Goal: Task Accomplishment & Management: Complete application form

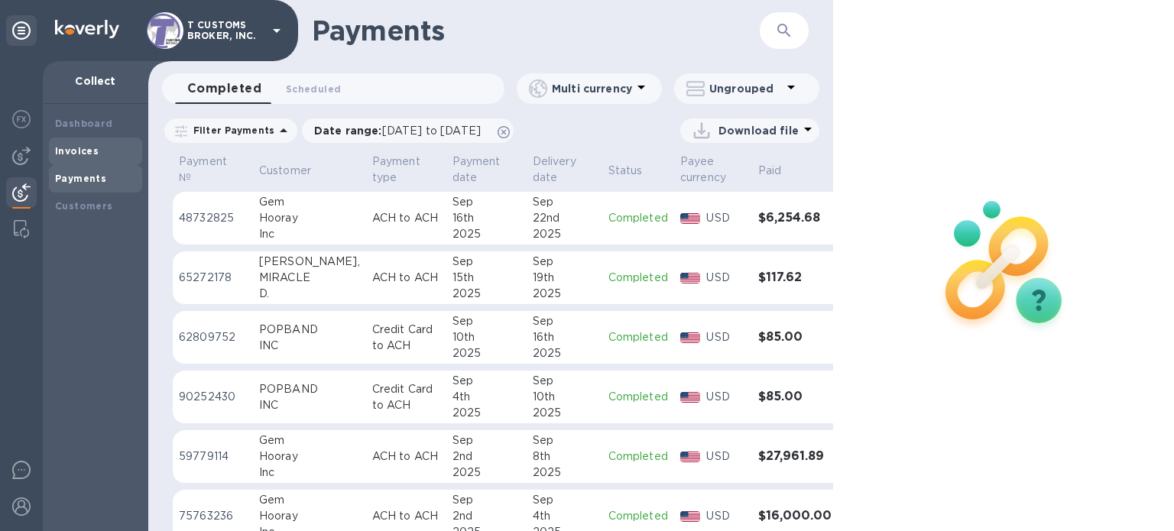
click at [95, 158] on div "Invoices" at bounding box center [95, 151] width 81 height 15
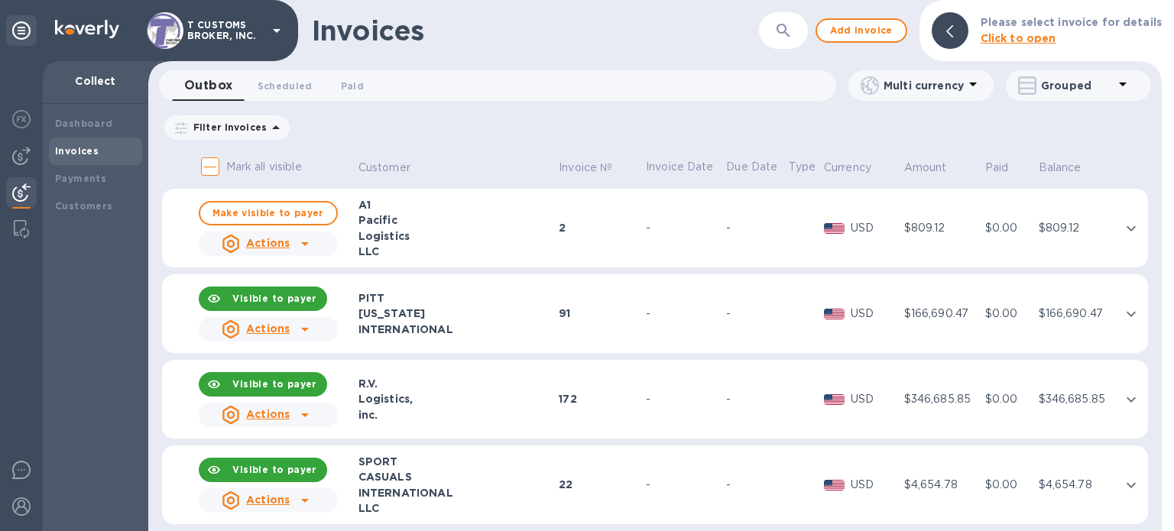
click at [784, 40] on button "button" at bounding box center [783, 30] width 37 height 37
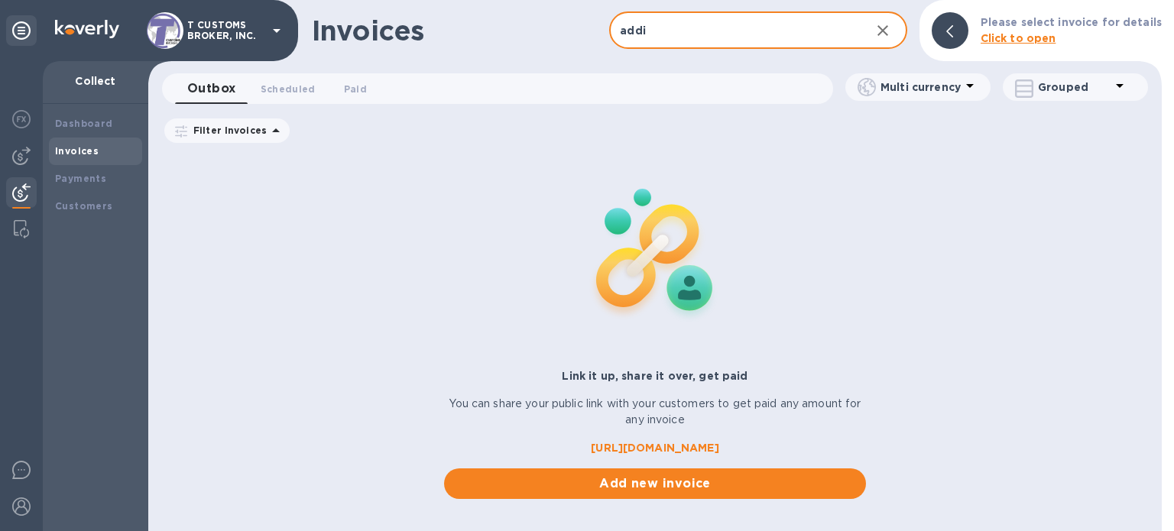
type input "addis"
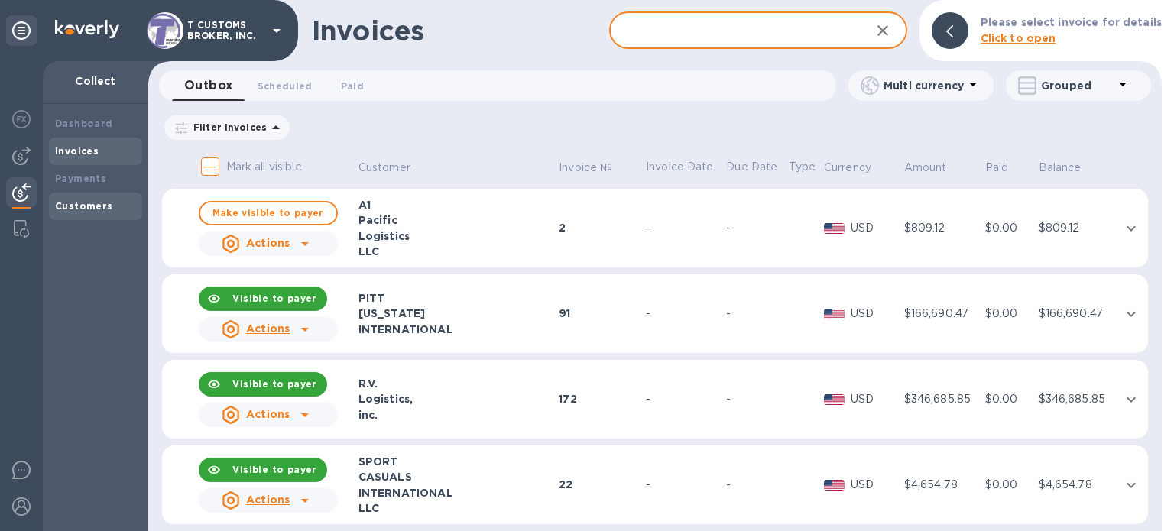
click at [104, 201] on b "Customers" at bounding box center [84, 205] width 58 height 11
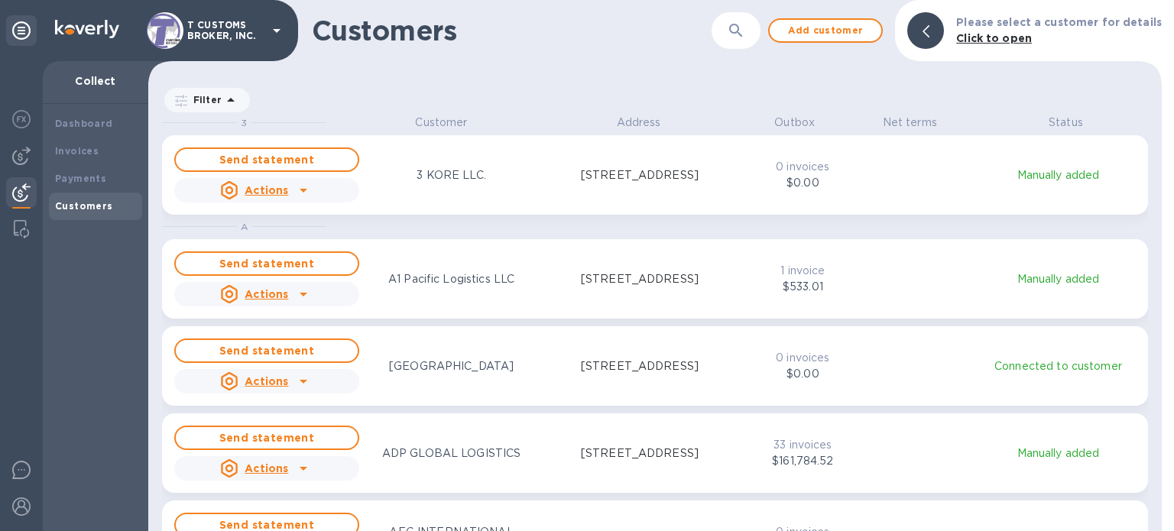
scroll to position [128, 0]
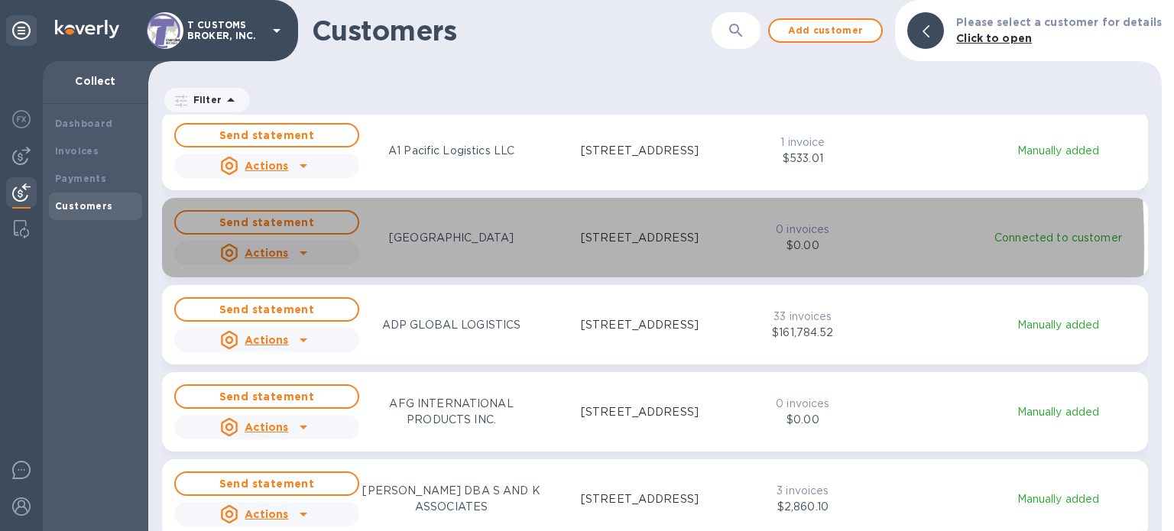
click at [313, 248] on div "grid" at bounding box center [303, 253] width 24 height 24
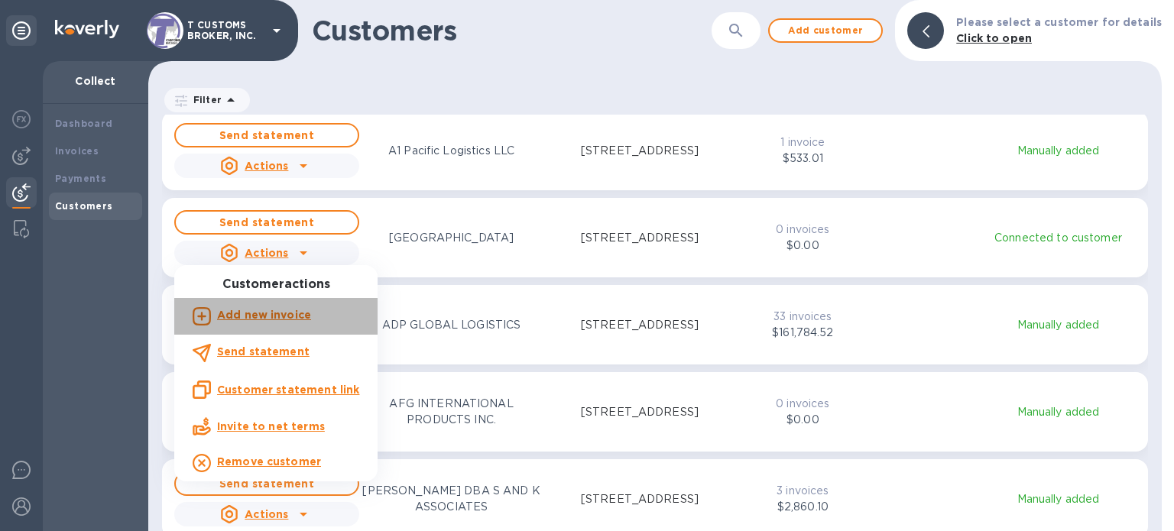
click at [297, 314] on b "Add new invoice" at bounding box center [264, 315] width 94 height 12
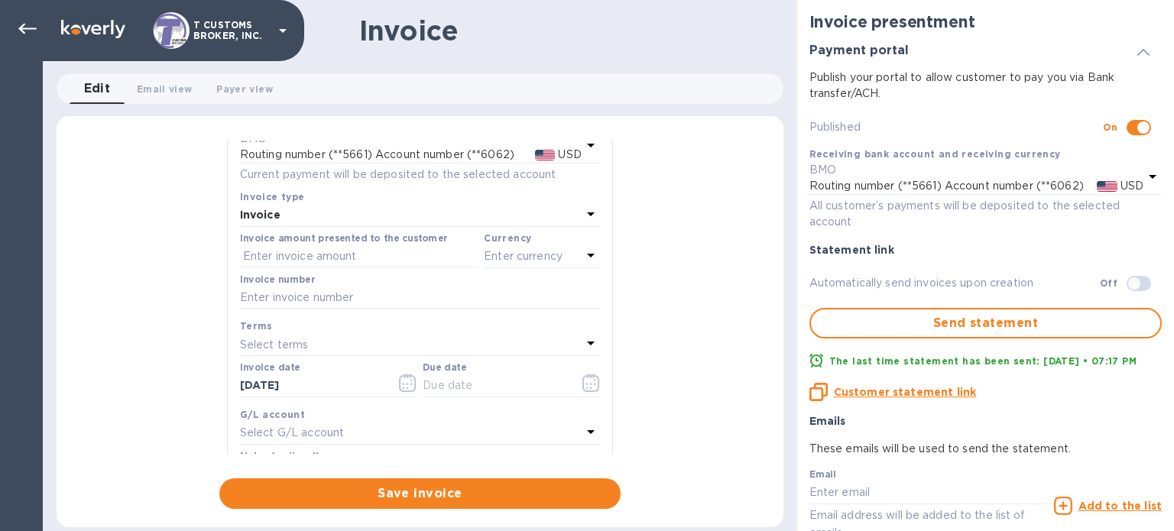
scroll to position [159, 0]
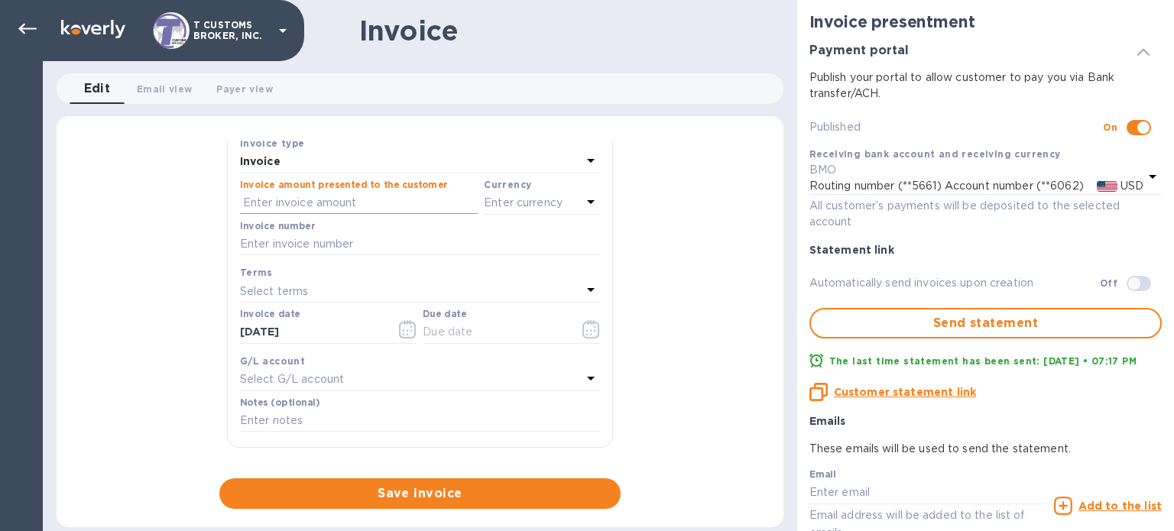
click at [324, 204] on input "text" at bounding box center [359, 203] width 238 height 23
type input "881.93"
click at [515, 213] on div "Enter currency" at bounding box center [533, 203] width 98 height 21
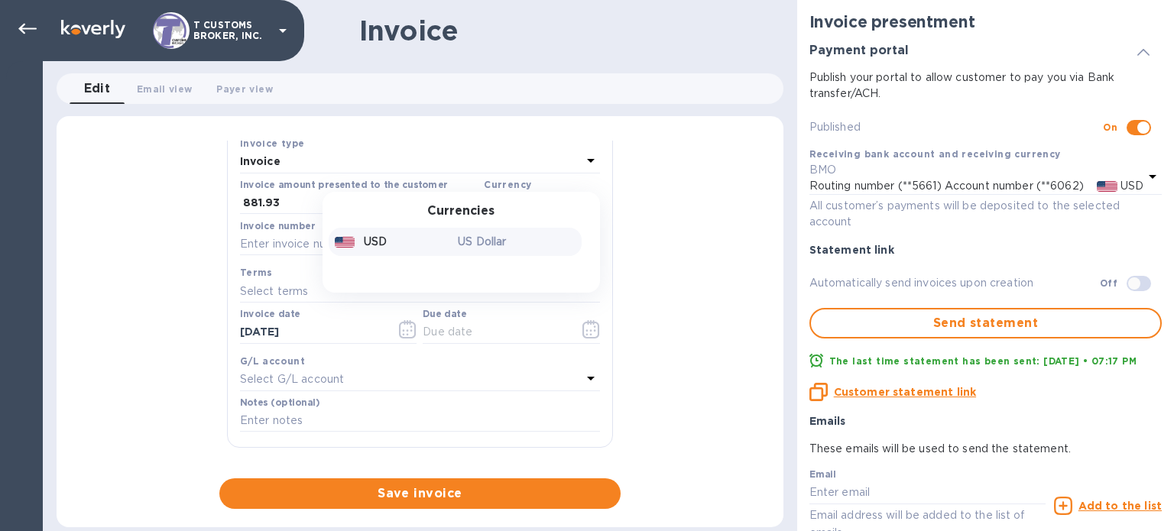
click at [471, 237] on p "US Dollar" at bounding box center [517, 242] width 118 height 16
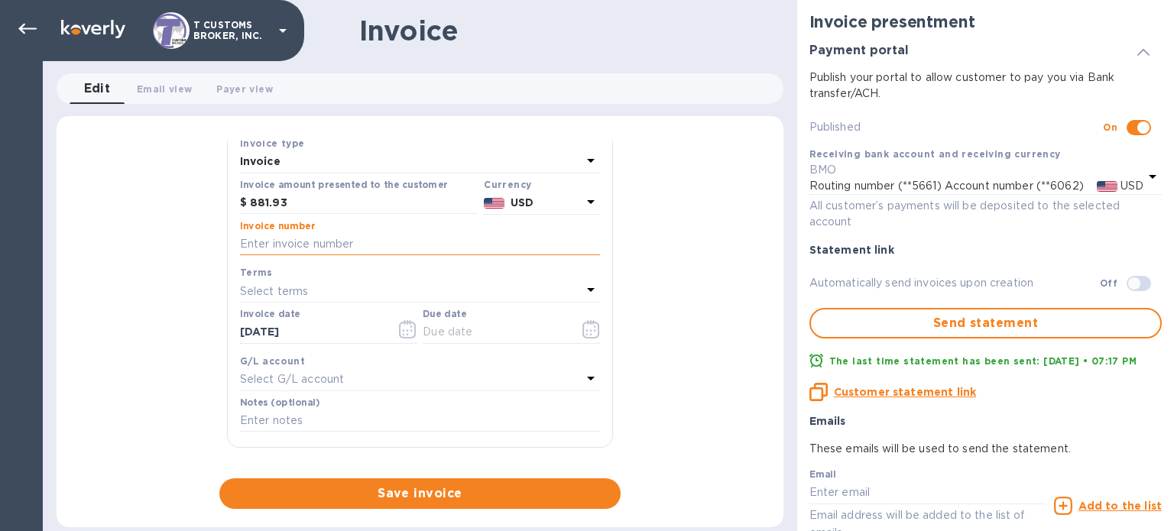
click at [354, 242] on input "text" at bounding box center [420, 244] width 360 height 23
click at [296, 246] on input "255" at bounding box center [420, 244] width 360 height 23
type input "2558232-1"
click at [297, 292] on p "Select terms" at bounding box center [274, 292] width 69 height 16
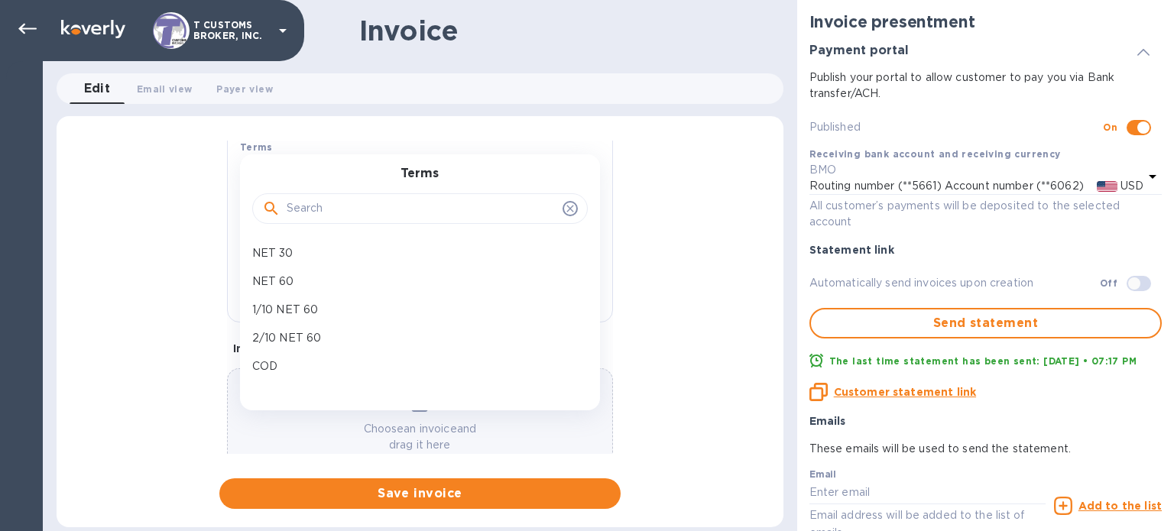
scroll to position [309, 0]
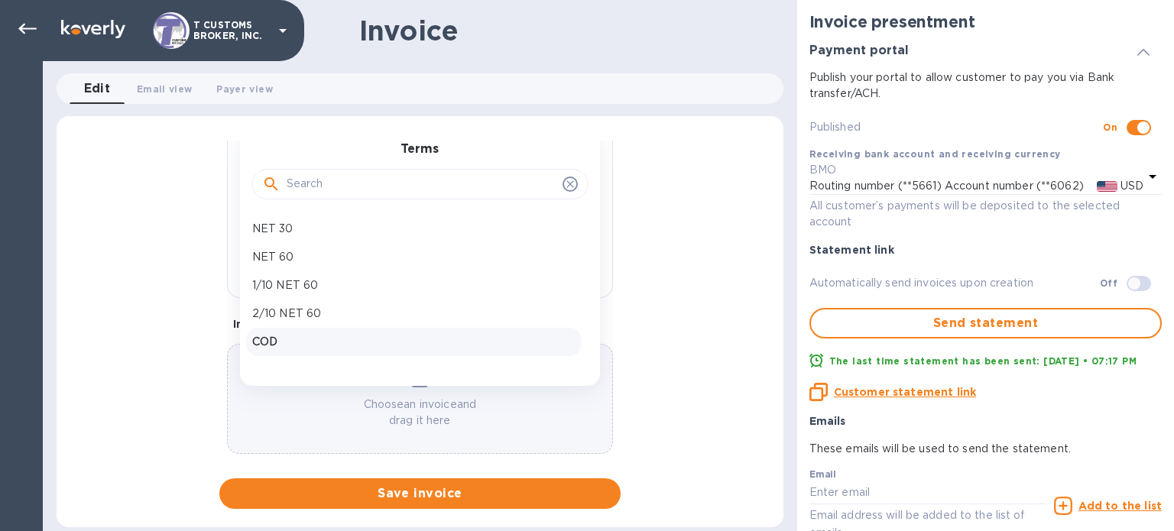
click at [276, 339] on p "COD" at bounding box center [413, 342] width 323 height 16
type input "[DATE]"
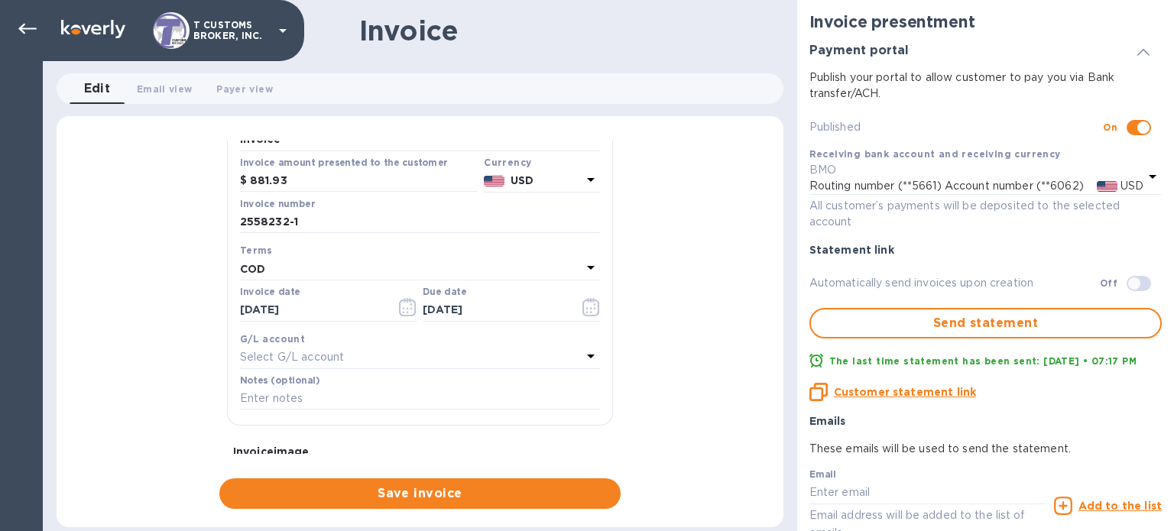
scroll to position [180, 0]
click at [403, 309] on icon "button" at bounding box center [404, 309] width 2 height 2
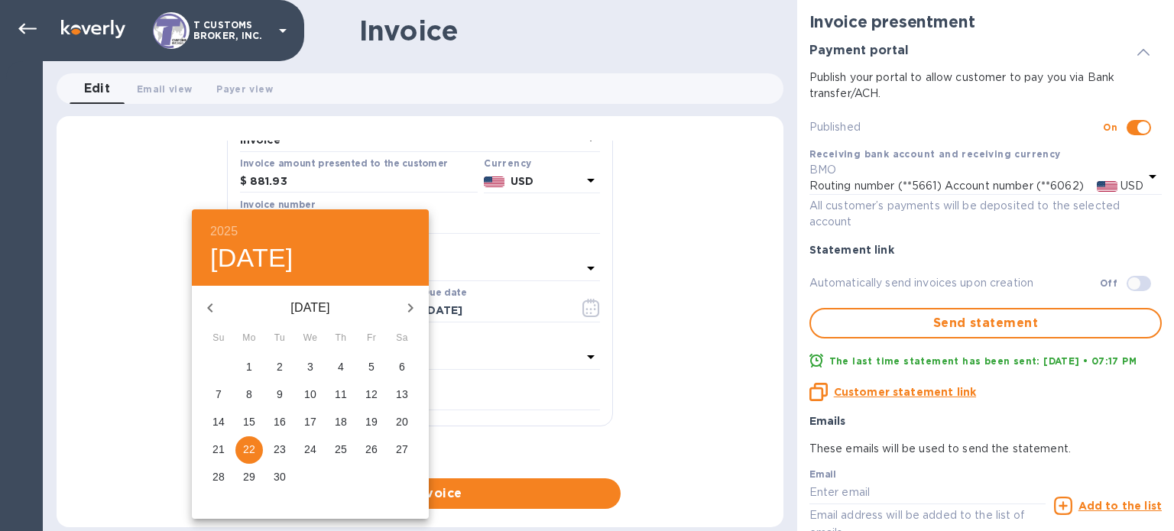
click at [216, 315] on icon "button" at bounding box center [210, 308] width 18 height 18
click at [287, 369] on span "1" at bounding box center [280, 366] width 28 height 15
type input "[DATE]"
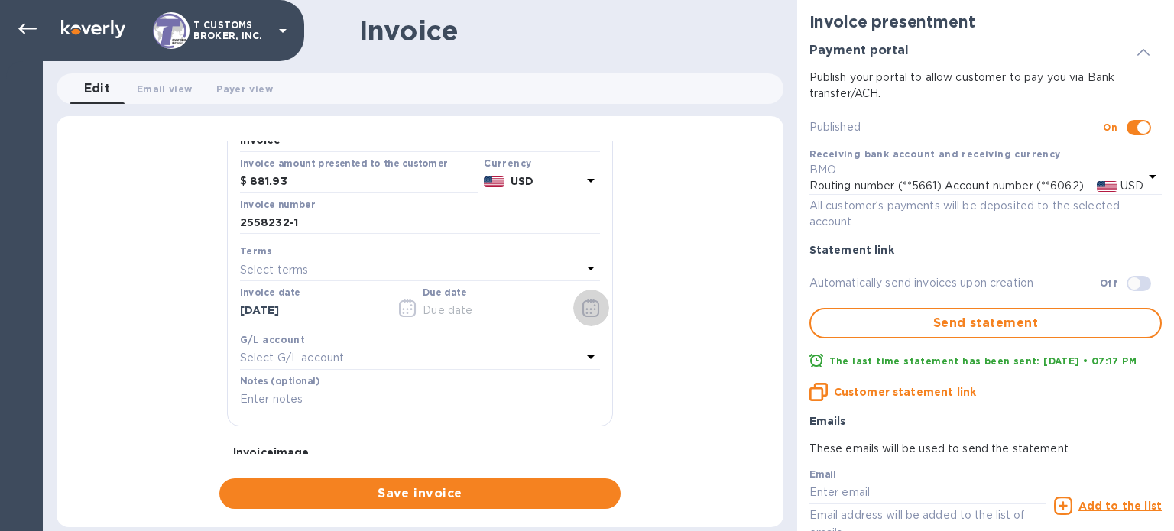
click at [583, 309] on icon "button" at bounding box center [591, 308] width 17 height 18
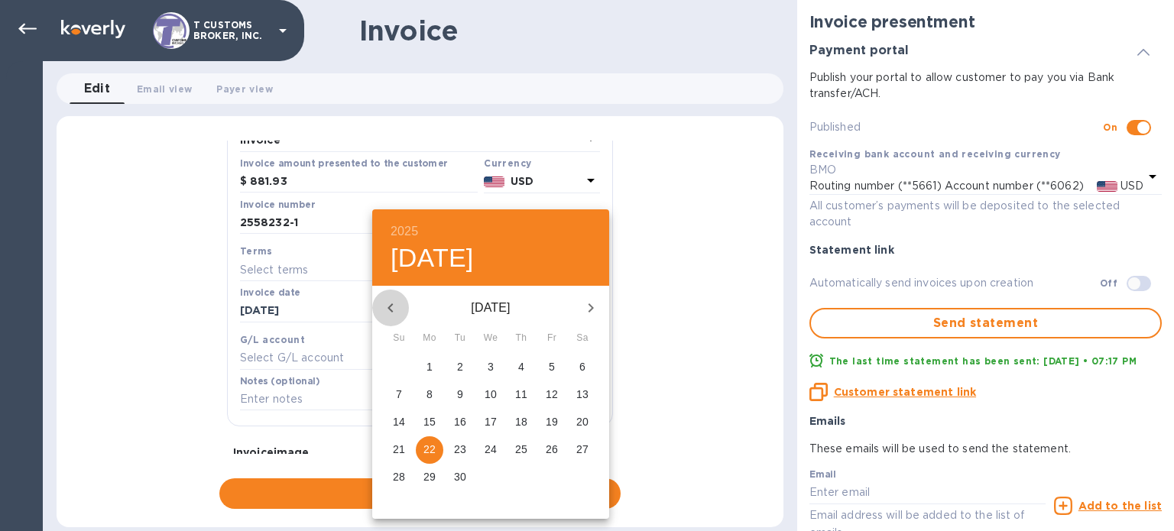
click at [389, 304] on icon "button" at bounding box center [391, 308] width 18 height 18
click at [554, 393] on p "11" at bounding box center [552, 394] width 12 height 15
type input "[DATE]"
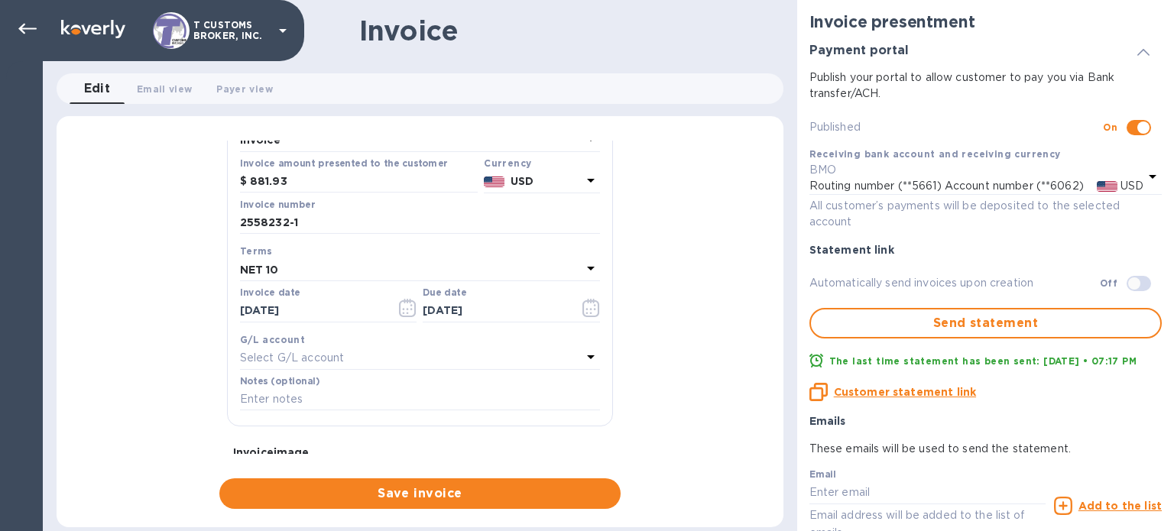
click at [357, 356] on div "Select G/L account" at bounding box center [411, 358] width 342 height 21
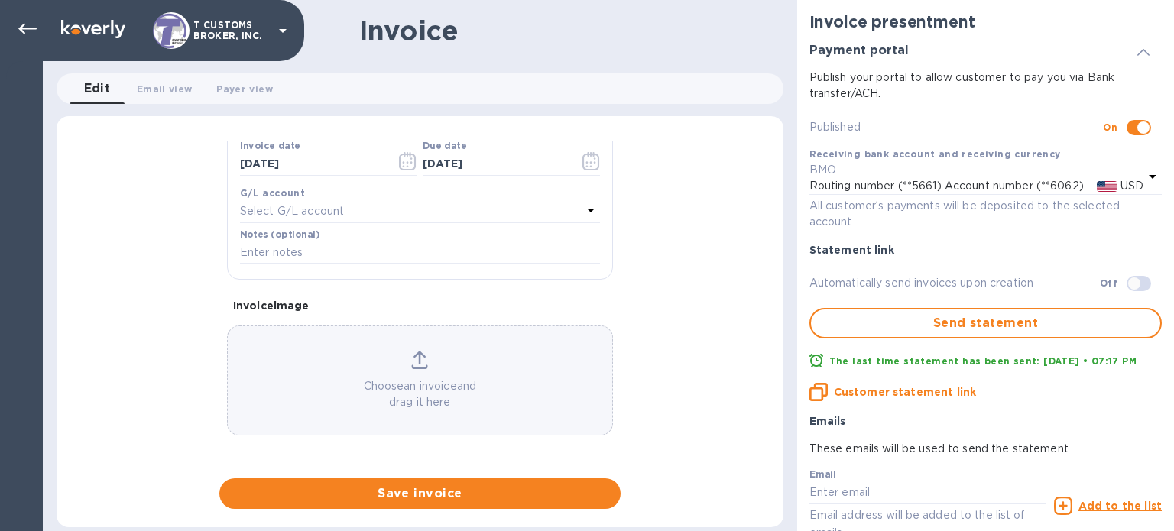
click at [193, 313] on div "General information Save Customer name ADDIS MARKET Receiving bank account and …" at bounding box center [420, 325] width 727 height 369
click at [354, 378] on p "Choose an invoice and drag it here" at bounding box center [420, 394] width 385 height 32
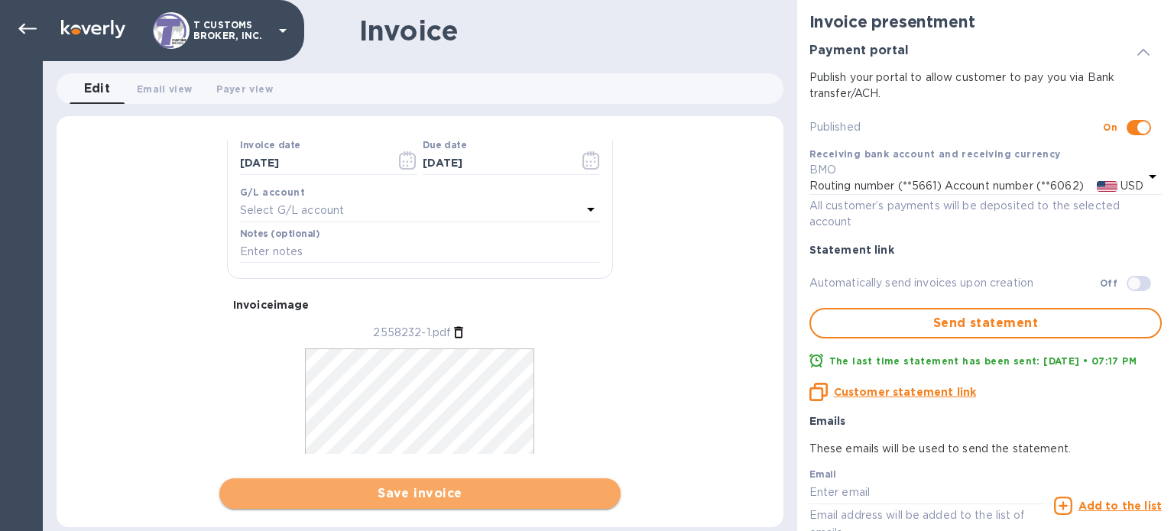
click at [480, 498] on span "Save invoice" at bounding box center [420, 494] width 377 height 18
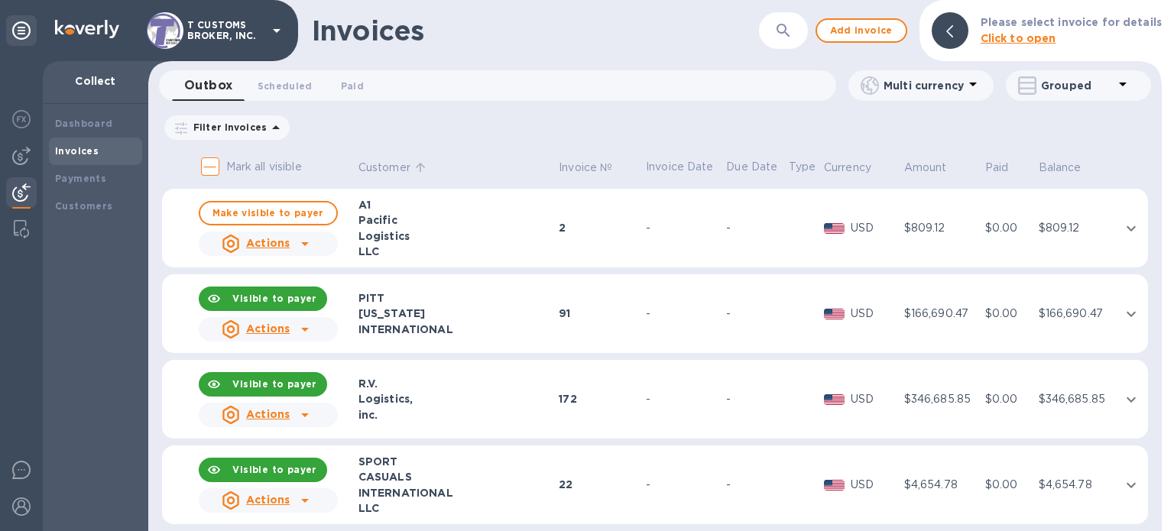
click at [385, 168] on p "Customer" at bounding box center [385, 168] width 52 height 16
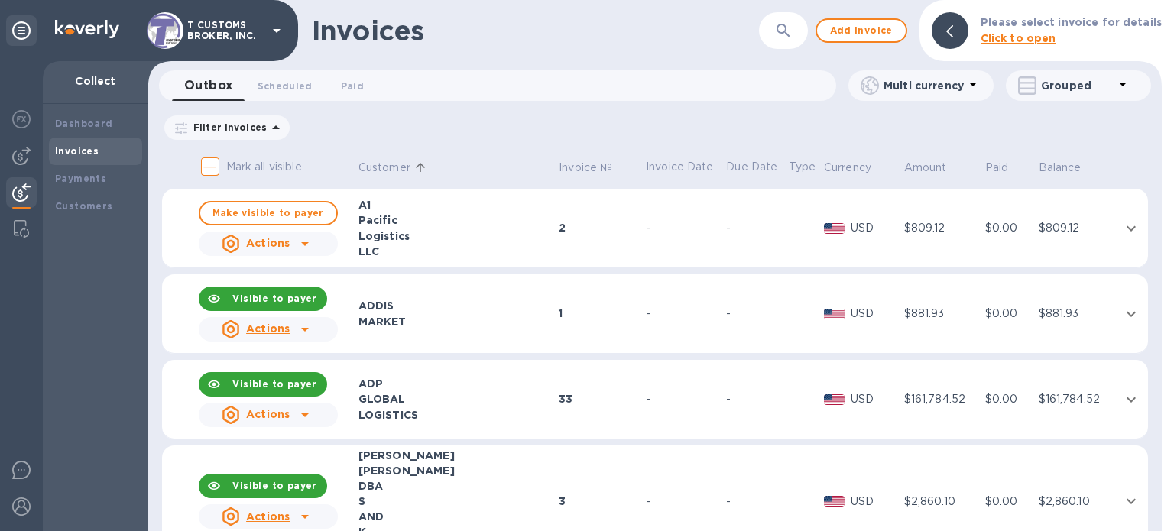
click at [306, 323] on icon at bounding box center [305, 329] width 18 height 18
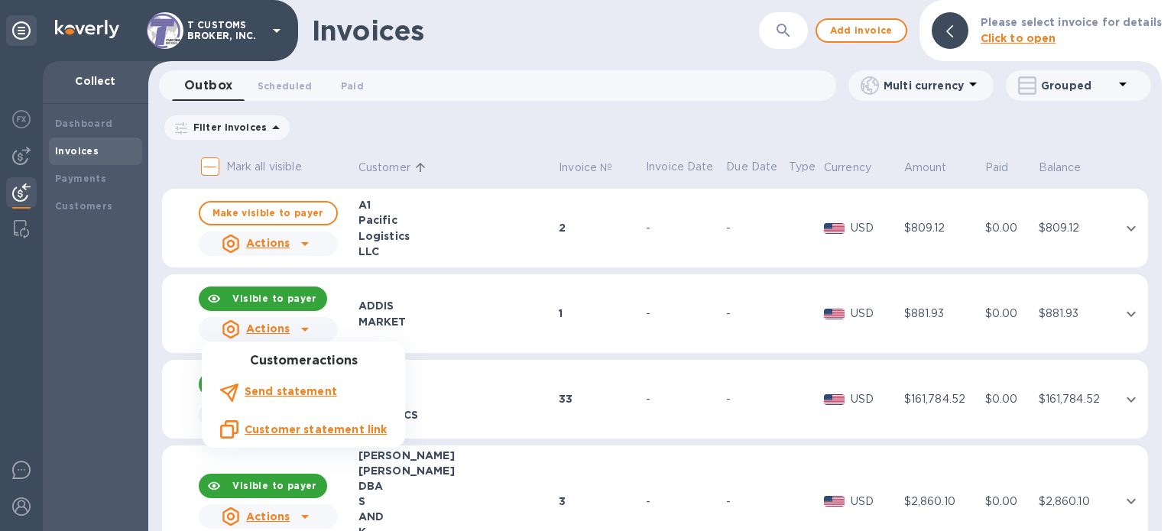
click at [415, 301] on div at bounding box center [587, 265] width 1174 height 531
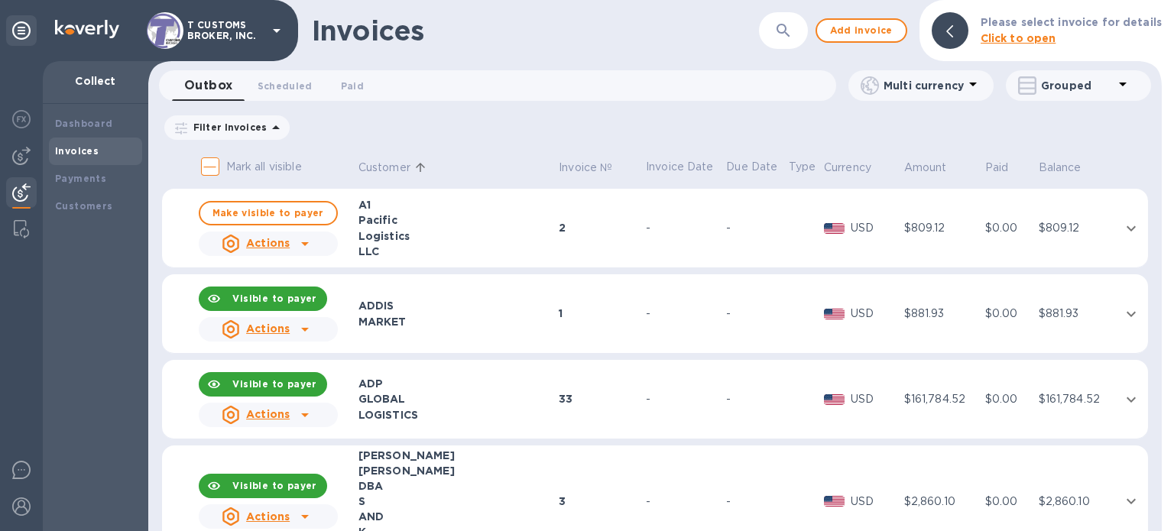
click at [582, 303] on td "1" at bounding box center [600, 314] width 87 height 80
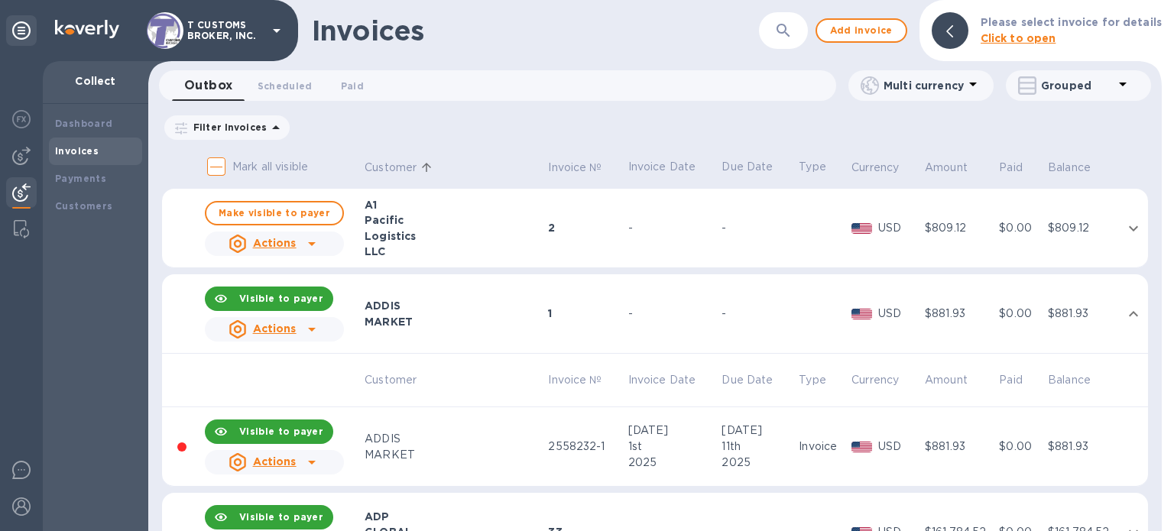
click at [719, 314] on td "-" at bounding box center [757, 314] width 77 height 80
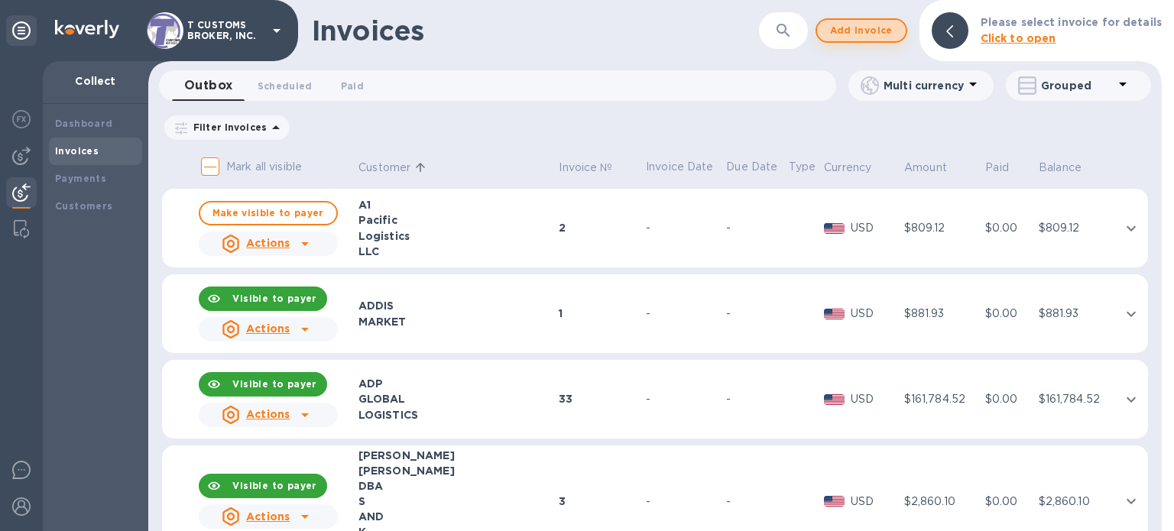
click at [874, 27] on span "Add invoice" at bounding box center [862, 30] width 64 height 18
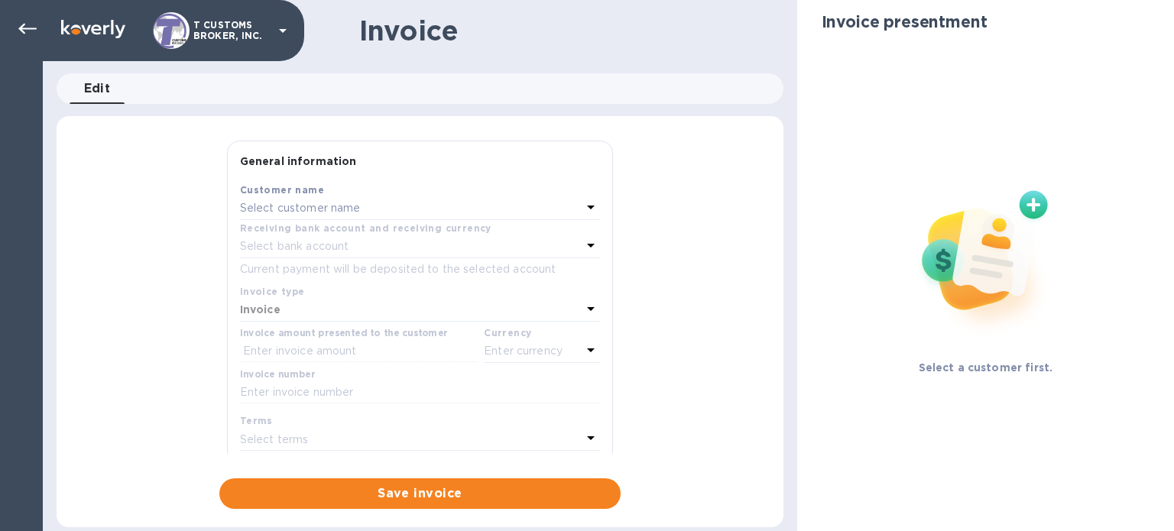
click at [386, 193] on div "Customer name" at bounding box center [420, 190] width 360 height 16
click at [362, 205] on div "Select customer name" at bounding box center [411, 208] width 342 height 21
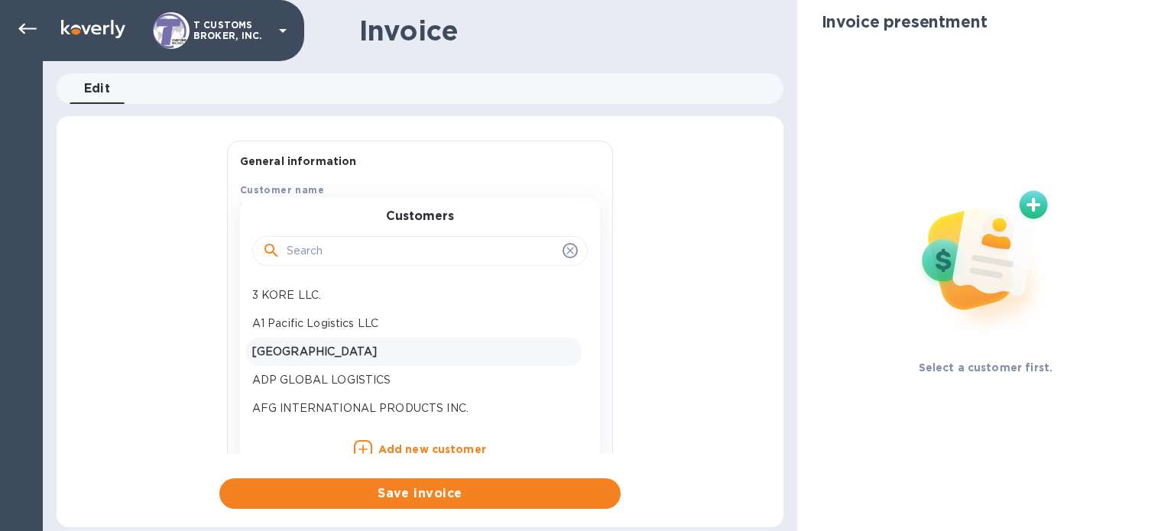
click at [331, 345] on p "[GEOGRAPHIC_DATA]" at bounding box center [413, 352] width 323 height 16
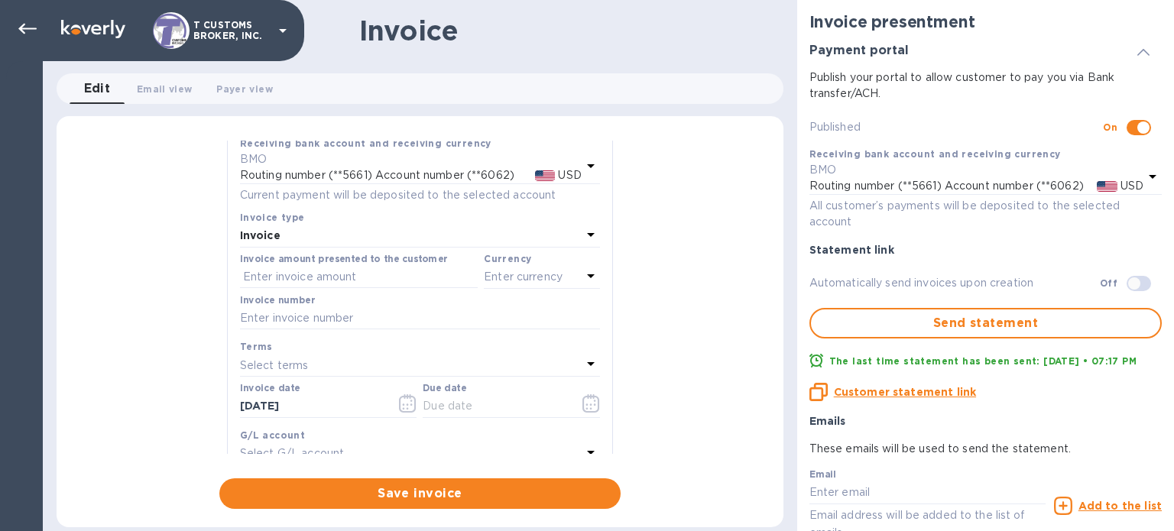
scroll to position [86, 0]
click at [326, 284] on input "text" at bounding box center [359, 276] width 238 height 23
type input "1,257.99"
click at [551, 284] on p "Enter currency" at bounding box center [523, 276] width 79 height 16
click at [417, 323] on div "USD" at bounding box center [394, 315] width 124 height 22
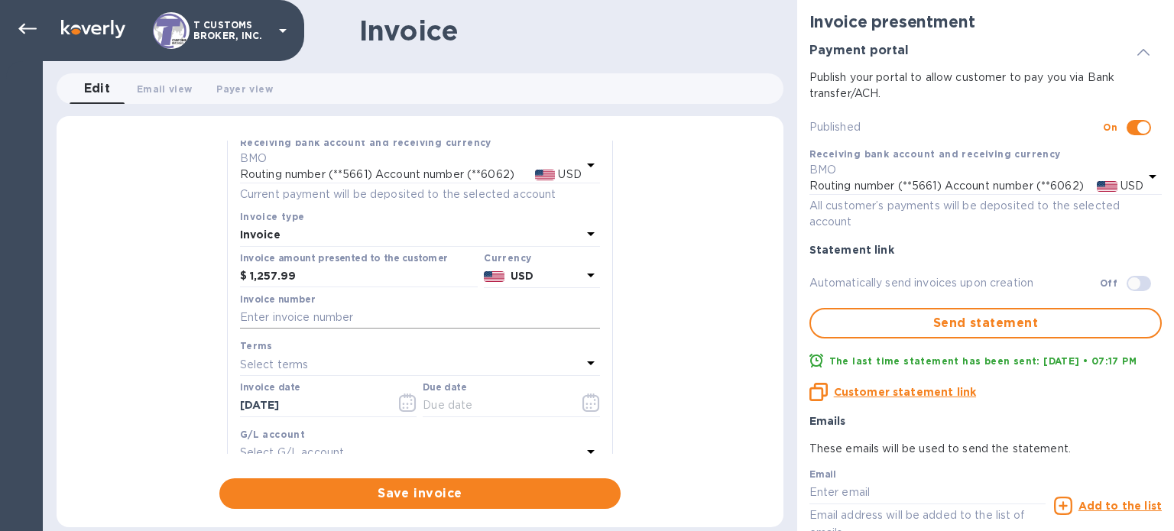
click at [316, 315] on input "text" at bounding box center [420, 318] width 360 height 23
type input "2560390-1"
click at [310, 375] on div "Select terms" at bounding box center [411, 364] width 342 height 21
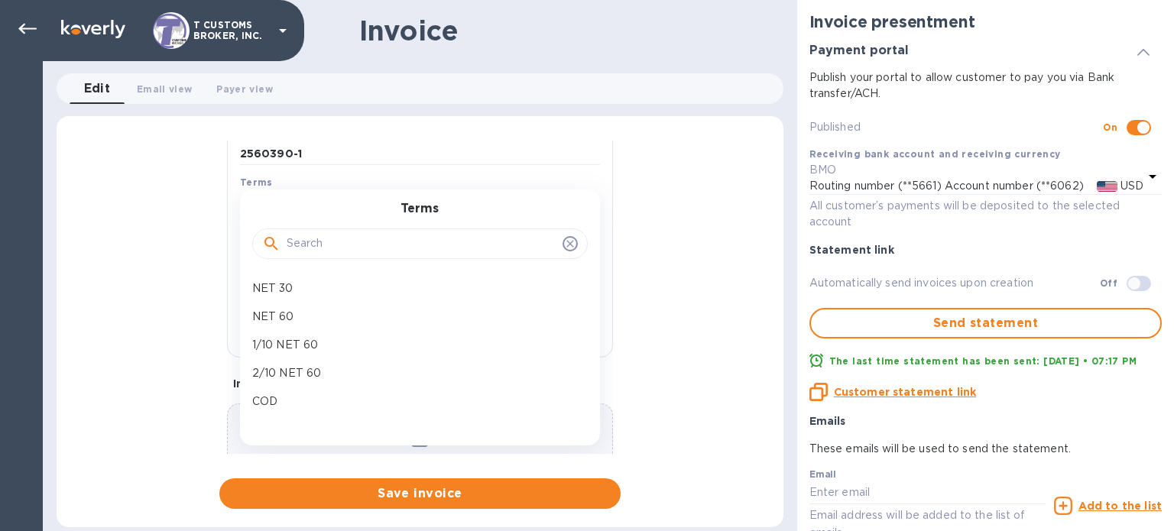
scroll to position [250, 0]
click at [285, 403] on p "COD" at bounding box center [413, 401] width 323 height 16
type input "[DATE]"
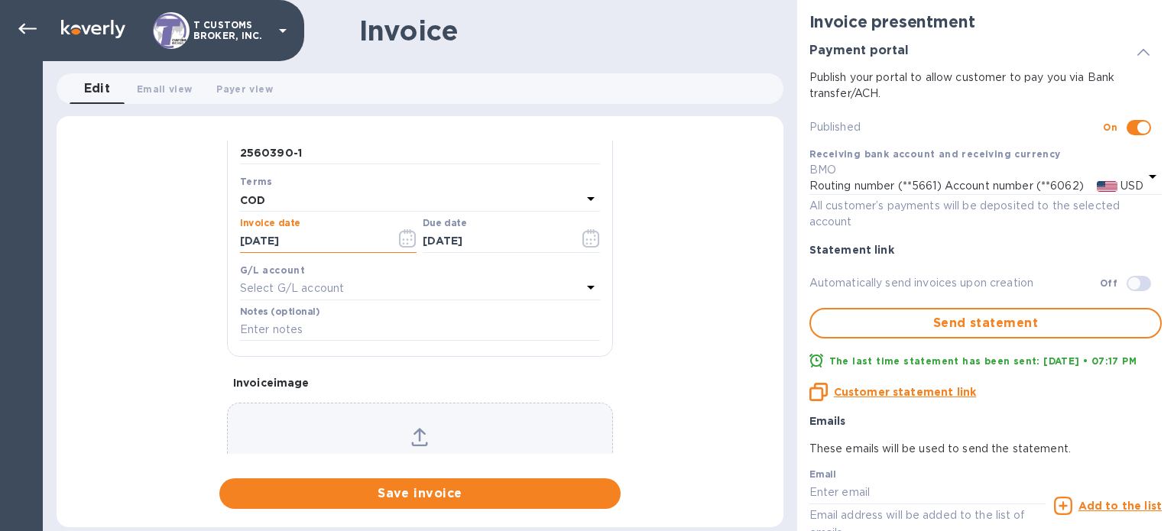
click at [309, 235] on input "[DATE]" at bounding box center [312, 241] width 145 height 23
click at [399, 243] on icon "button" at bounding box center [407, 238] width 17 height 18
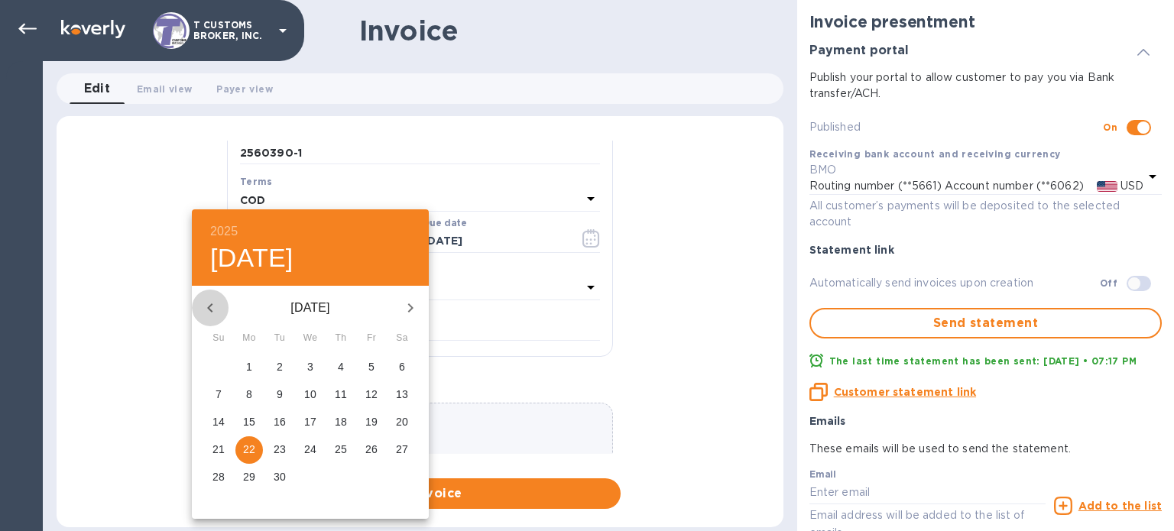
click at [217, 299] on icon "button" at bounding box center [210, 308] width 18 height 18
click at [339, 470] on p "31" at bounding box center [341, 476] width 12 height 15
type input "[DATE]"
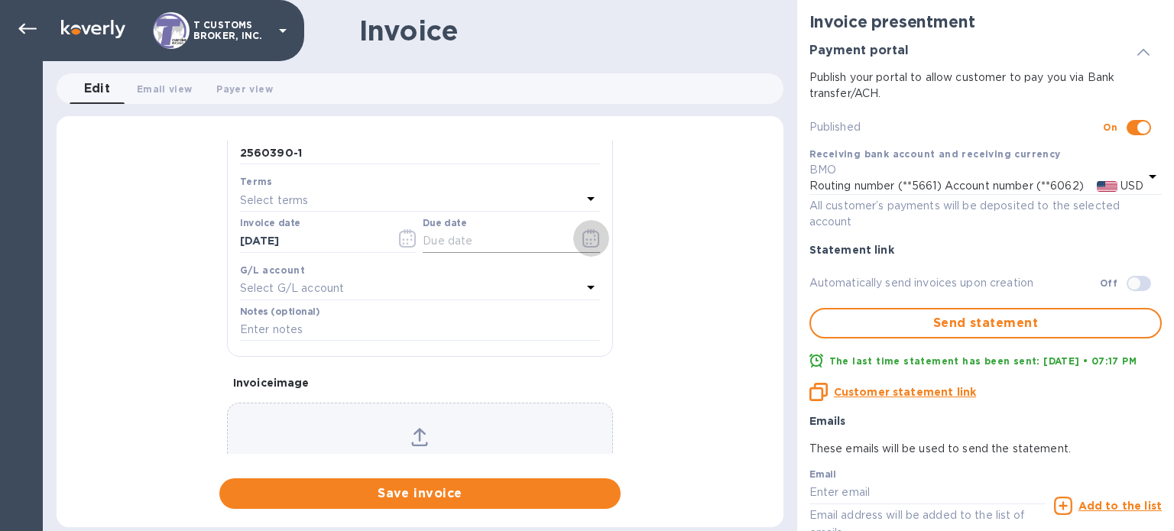
click at [583, 241] on icon "button" at bounding box center [592, 238] width 18 height 18
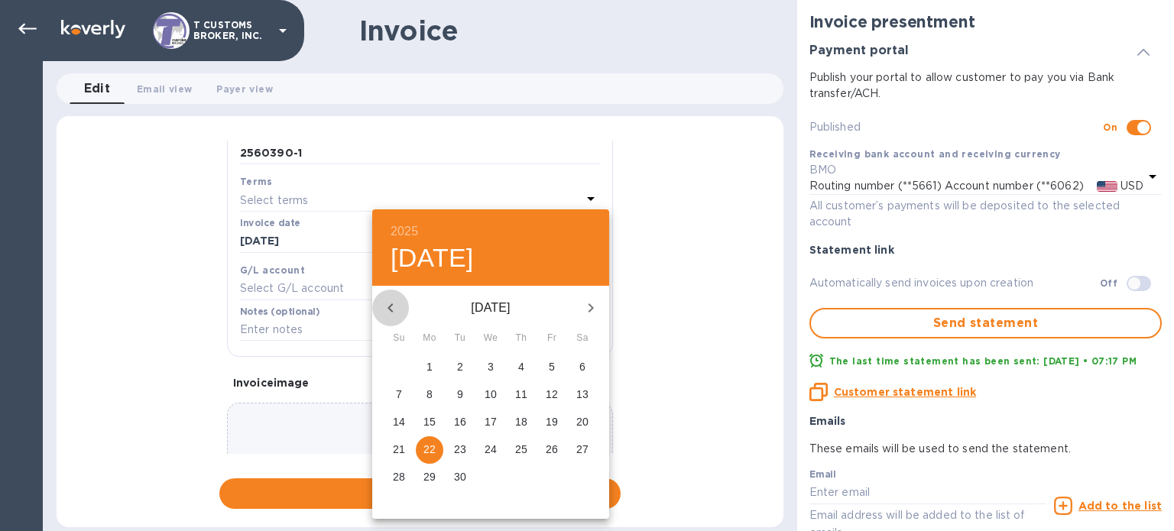
click at [390, 303] on icon "button" at bounding box center [391, 308] width 18 height 18
click at [456, 419] on p "12" at bounding box center [460, 421] width 12 height 15
type input "[DATE]"
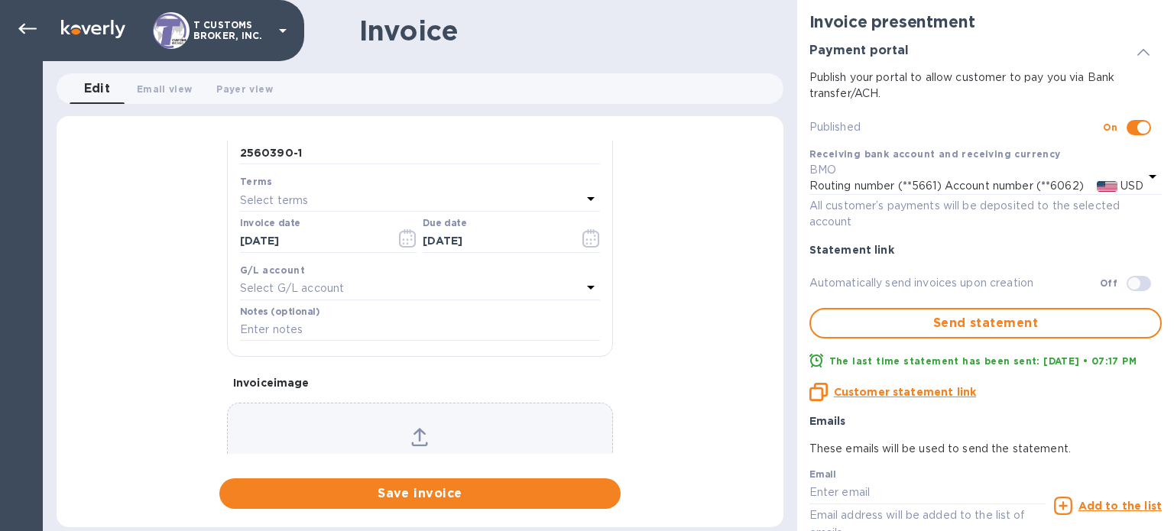
click at [440, 453] on div "Choose an invoice and drag it here" at bounding box center [420, 458] width 385 height 60
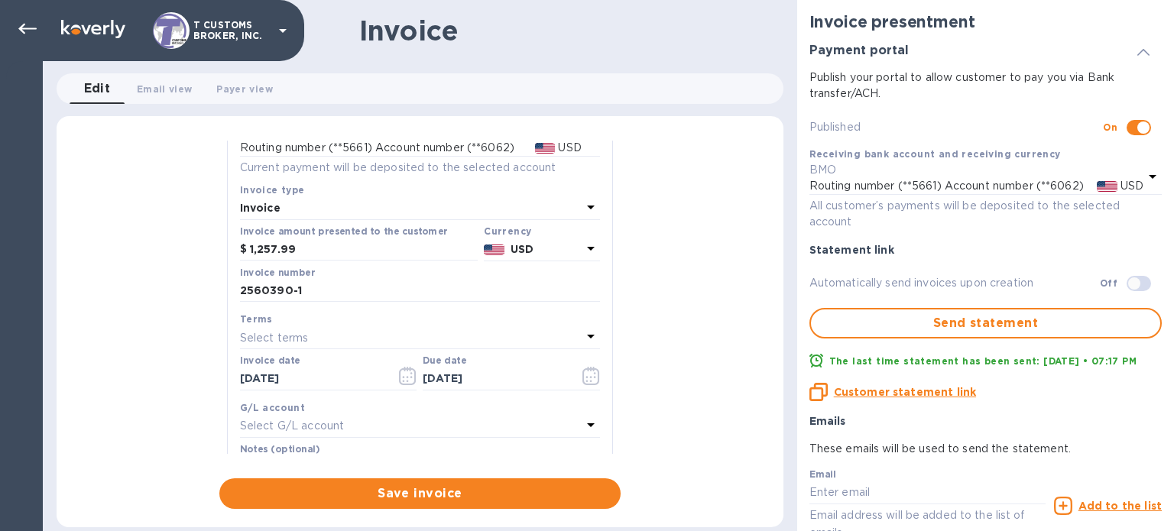
scroll to position [72, 0]
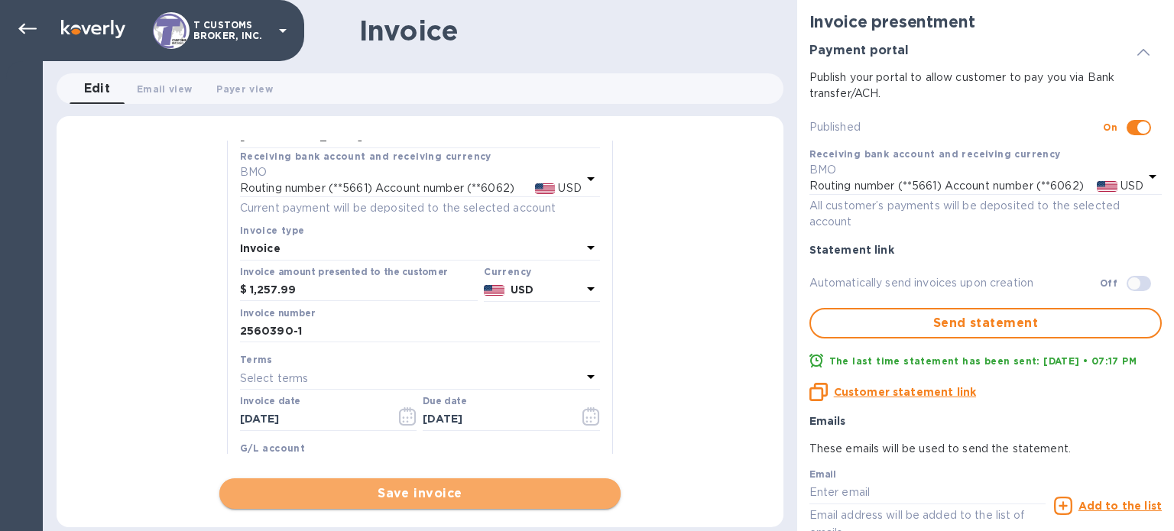
click at [470, 492] on span "Save invoice" at bounding box center [420, 494] width 377 height 18
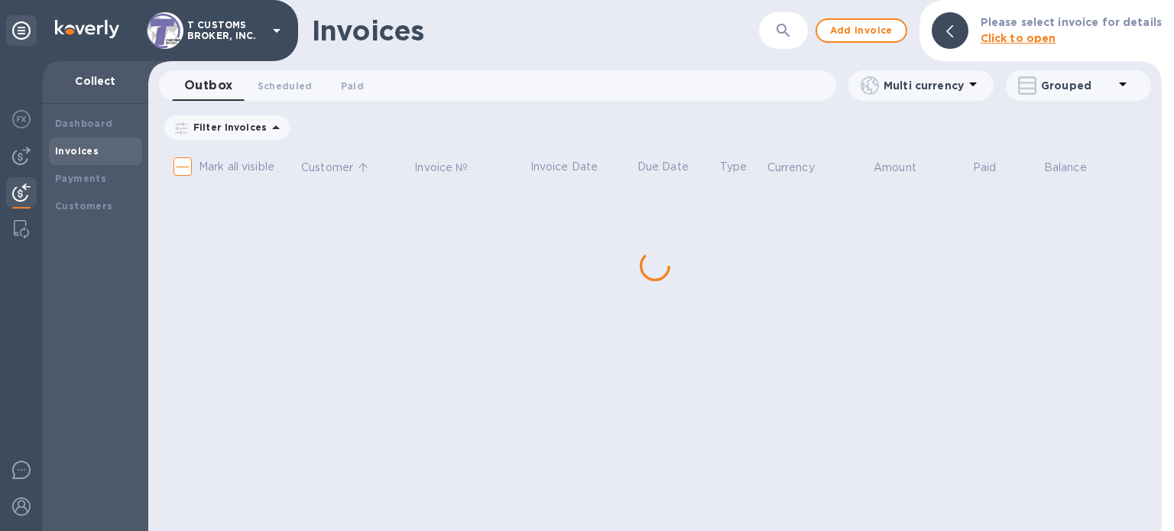
click at [358, 161] on span "Customer" at bounding box center [337, 168] width 72 height 16
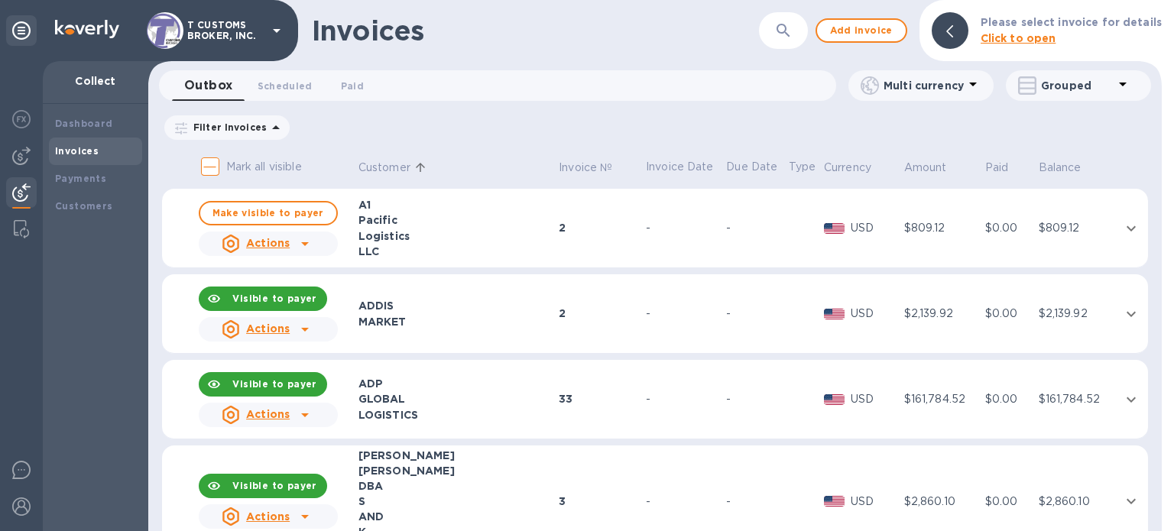
click at [299, 321] on icon at bounding box center [305, 329] width 18 height 18
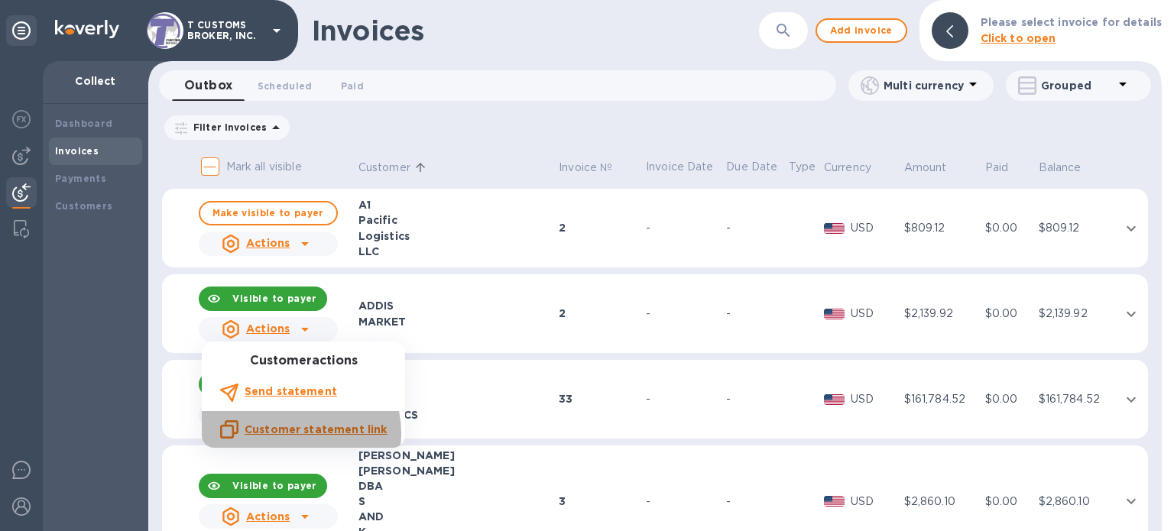
click at [298, 434] on u "Customer statement link" at bounding box center [316, 430] width 142 height 12
